Goal: Find specific page/section: Find specific page/section

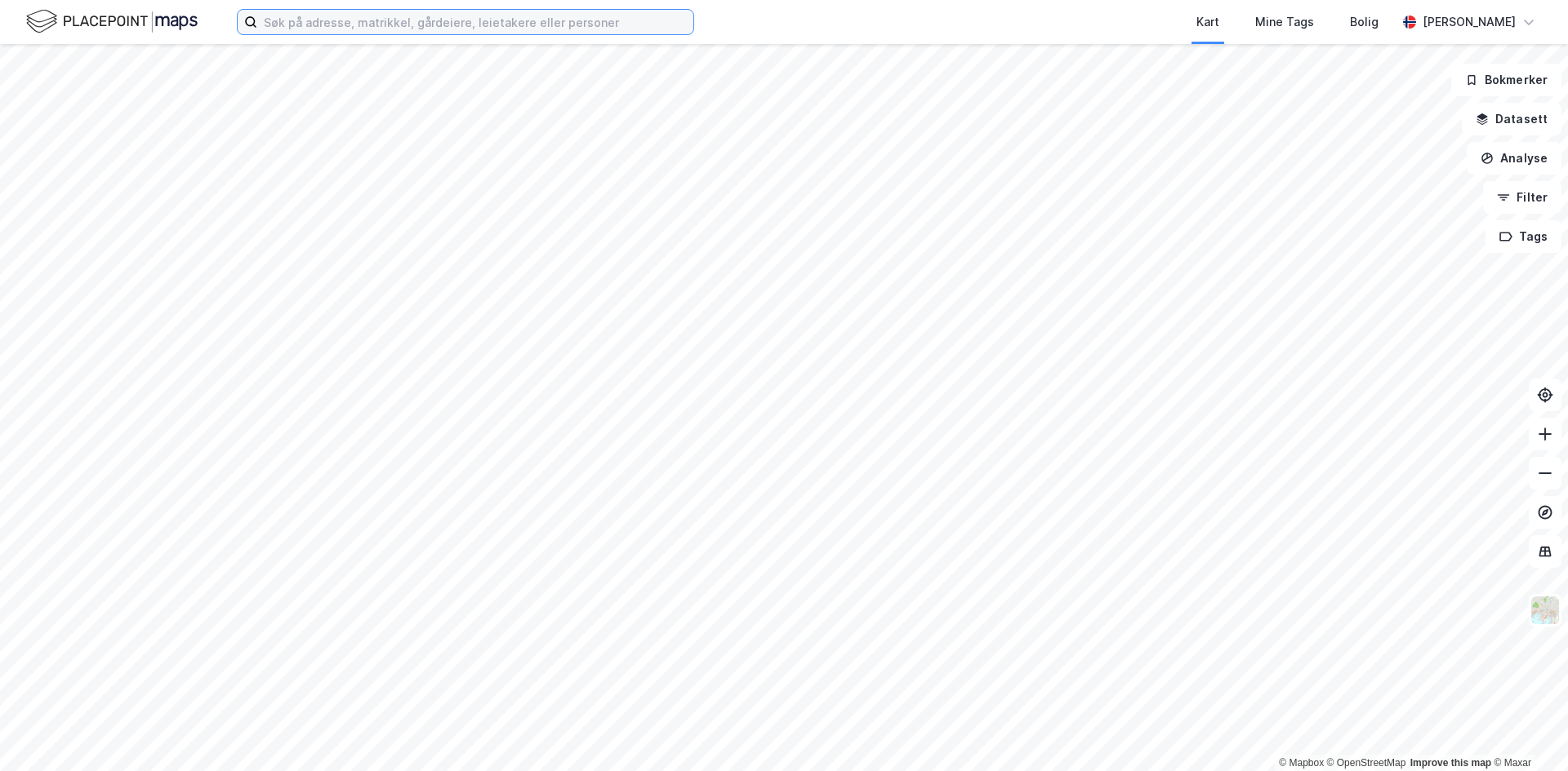
click at [482, 22] on input at bounding box center [474, 21] width 436 height 25
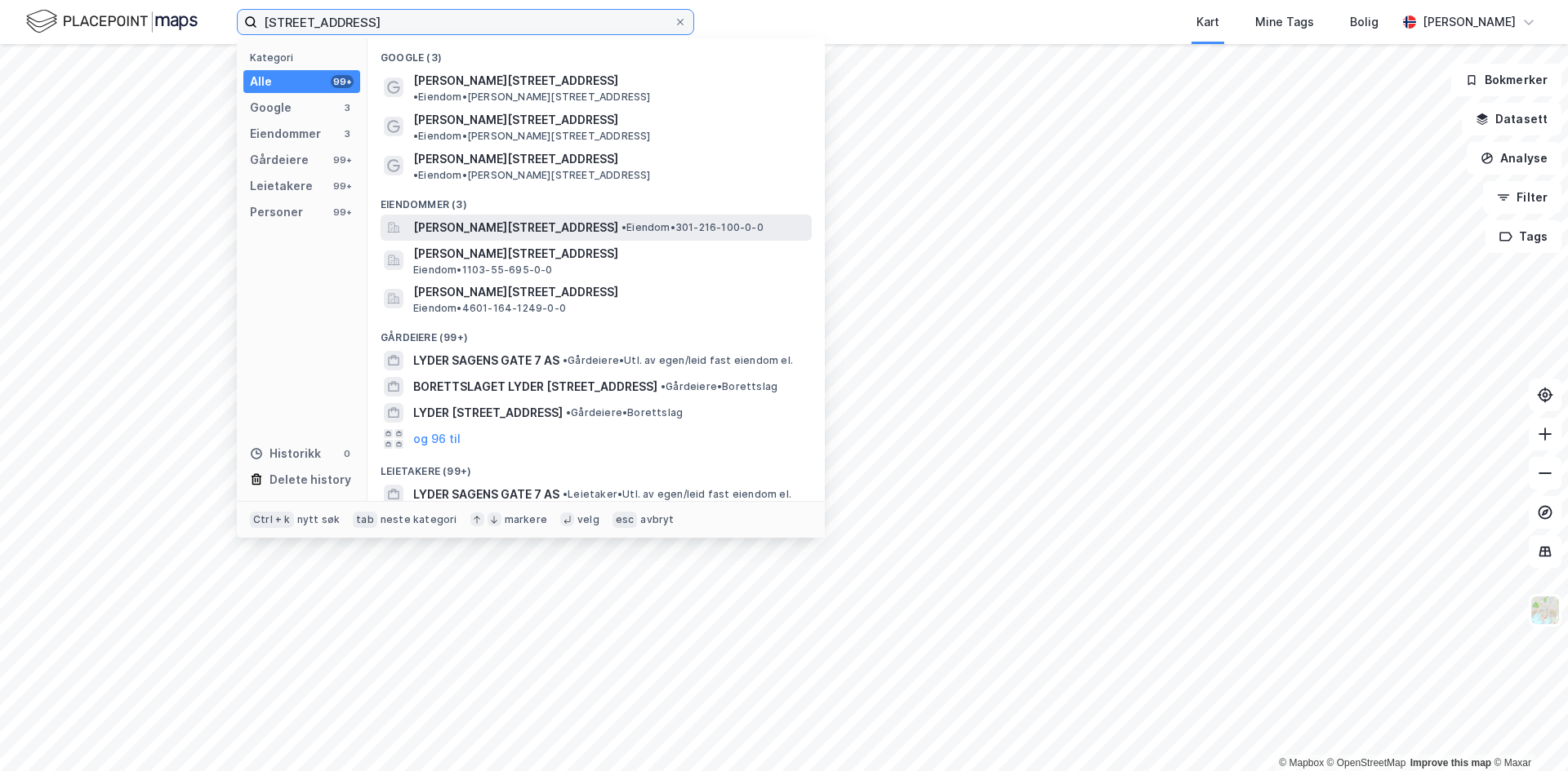
type input "[STREET_ADDRESS]"
click at [563, 218] on span "[PERSON_NAME][STREET_ADDRESS]" at bounding box center [515, 228] width 205 height 20
